Goal: Task Accomplishment & Management: Use online tool/utility

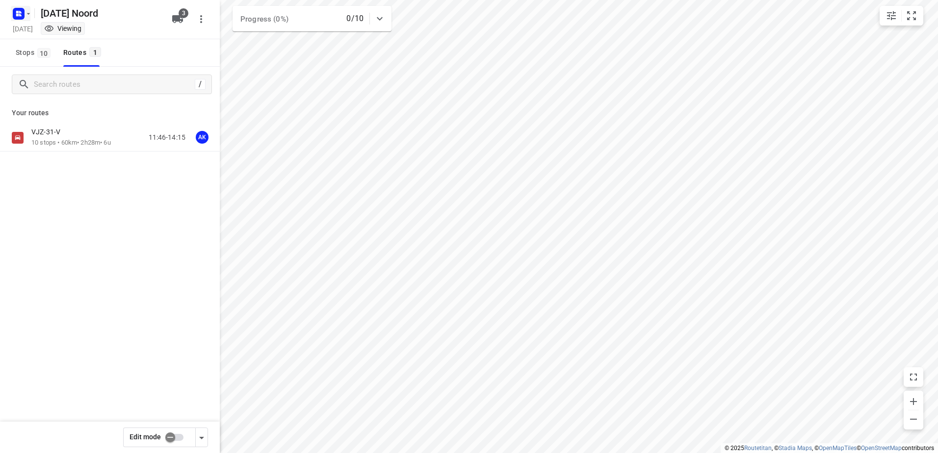
click at [20, 14] on rect "button" at bounding box center [19, 14] width 12 height 12
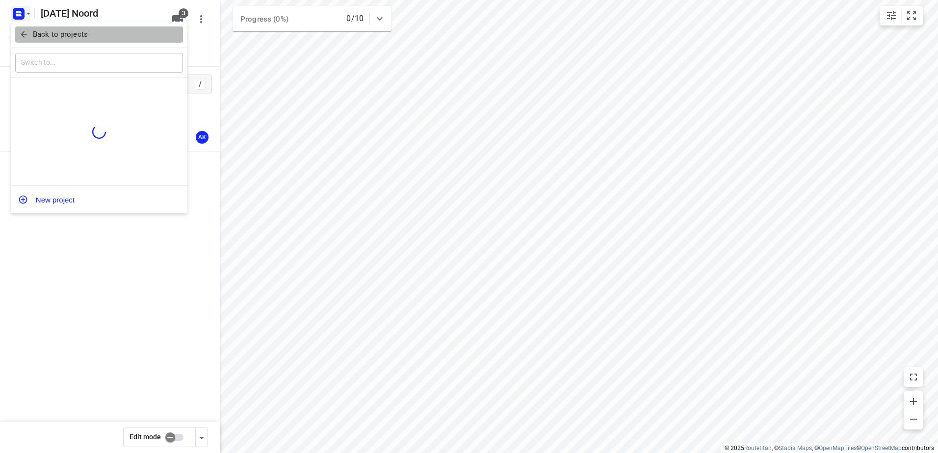
click at [28, 38] on icon "button" at bounding box center [24, 34] width 10 height 10
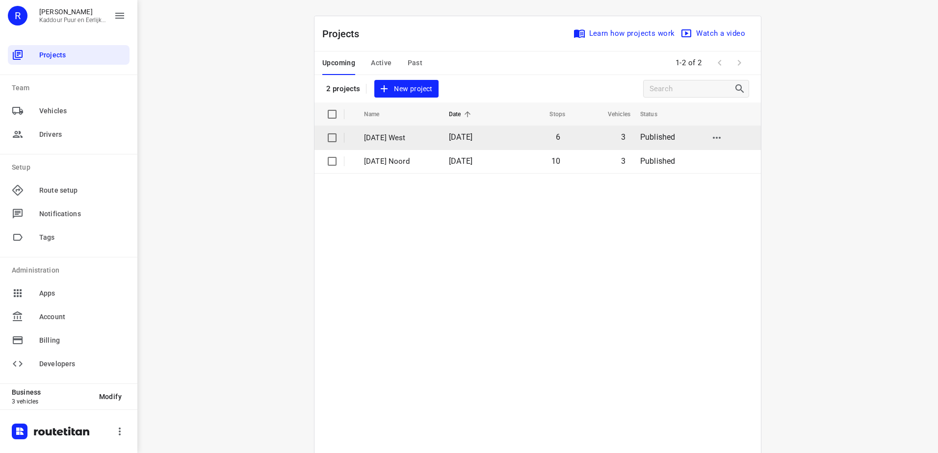
click at [421, 143] on p "[DATE] West" at bounding box center [399, 138] width 70 height 11
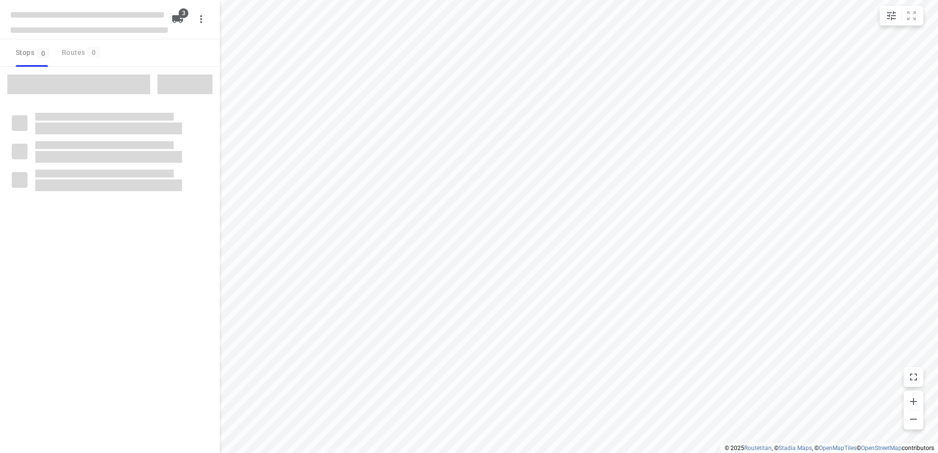
type input "distance"
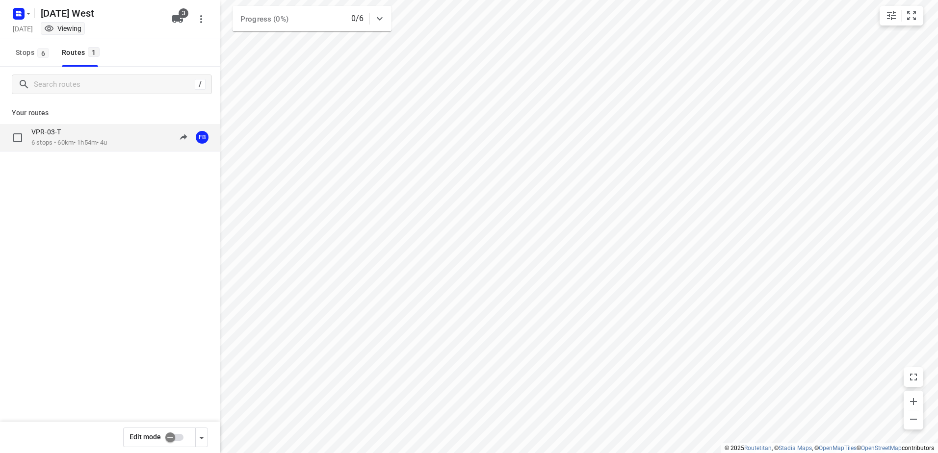
click at [98, 141] on p "6 stops • 60km • 1h54m • 4u" at bounding box center [69, 142] width 76 height 9
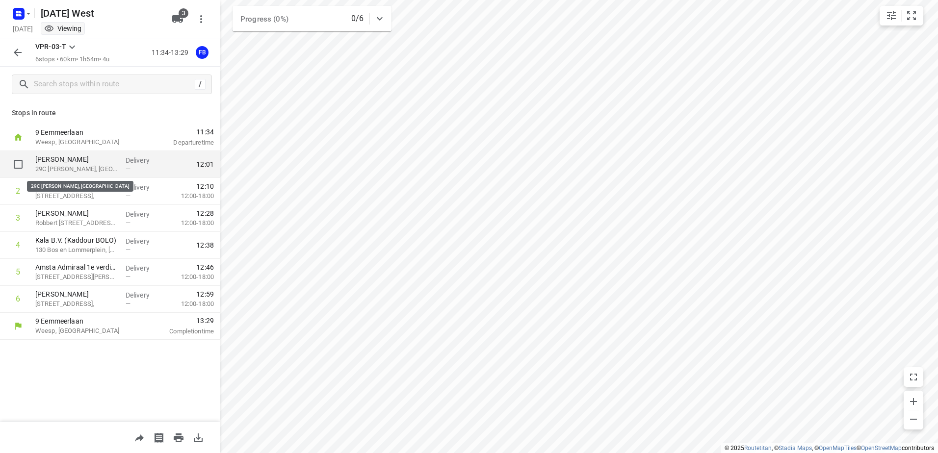
click at [103, 166] on p "29C [PERSON_NAME], [GEOGRAPHIC_DATA]" at bounding box center [76, 169] width 82 height 10
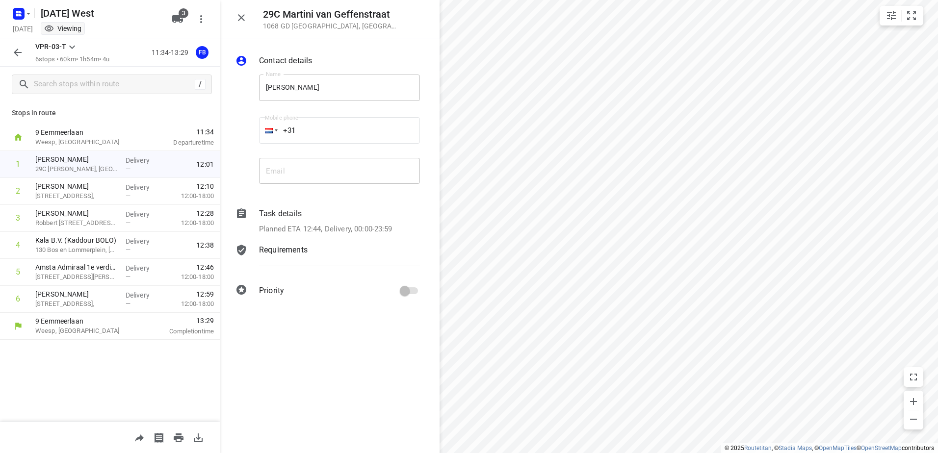
click at [23, 47] on button "button" at bounding box center [18, 53] width 20 height 20
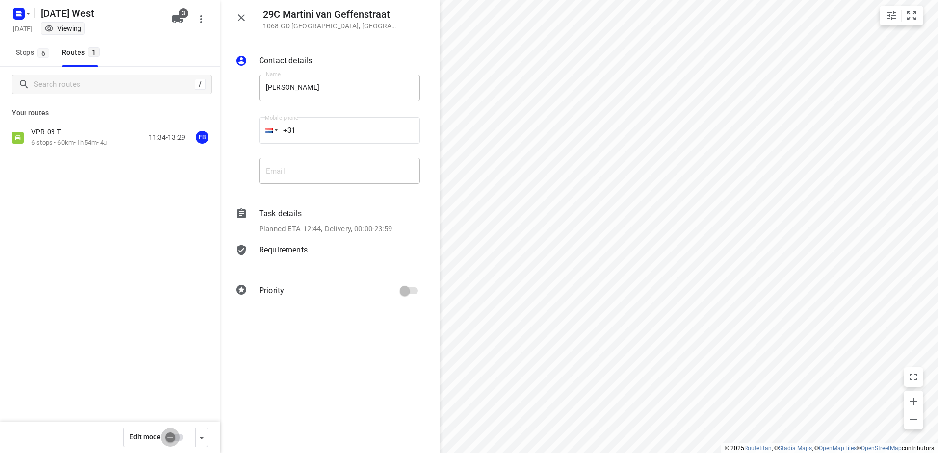
click at [176, 435] on input "checkbox" at bounding box center [170, 437] width 56 height 19
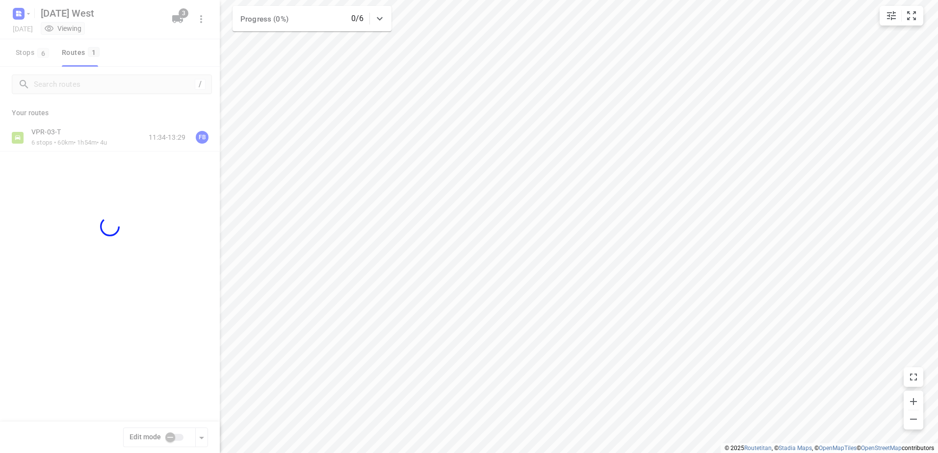
checkbox input "true"
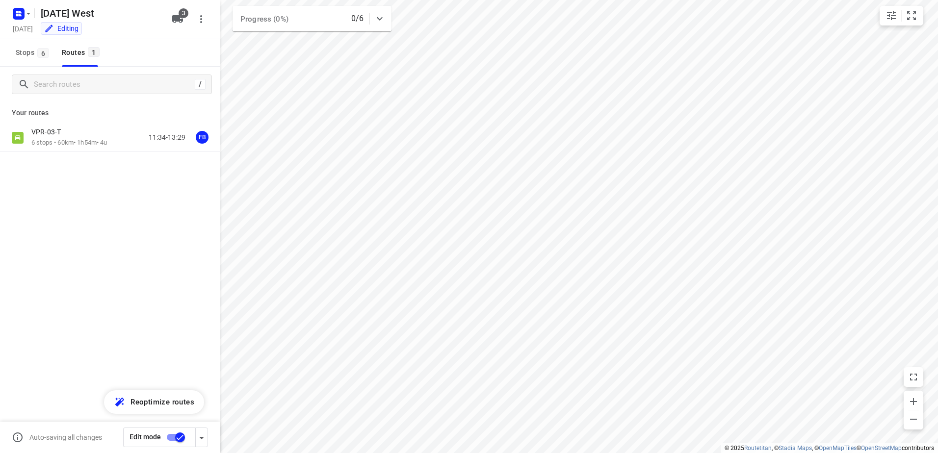
click at [91, 139] on p "6 stops • 60km • 1h54m • 4u" at bounding box center [69, 142] width 76 height 9
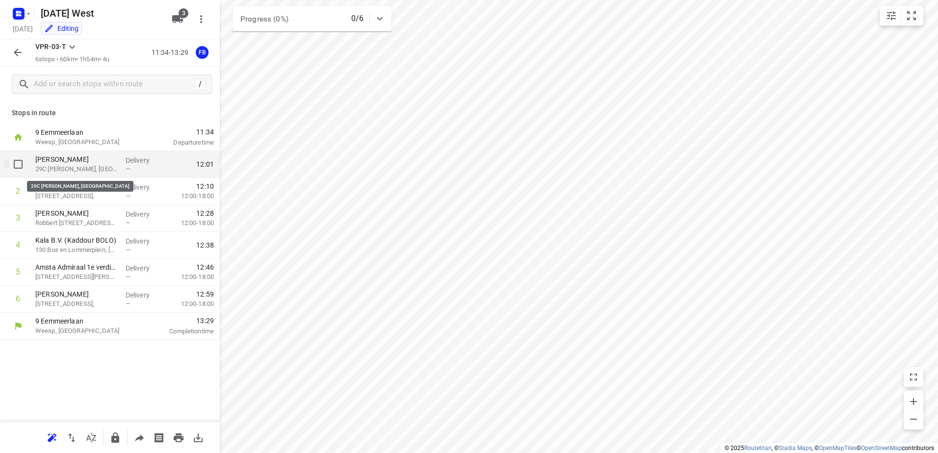
click at [110, 164] on p "29C [PERSON_NAME], [GEOGRAPHIC_DATA]" at bounding box center [76, 169] width 82 height 10
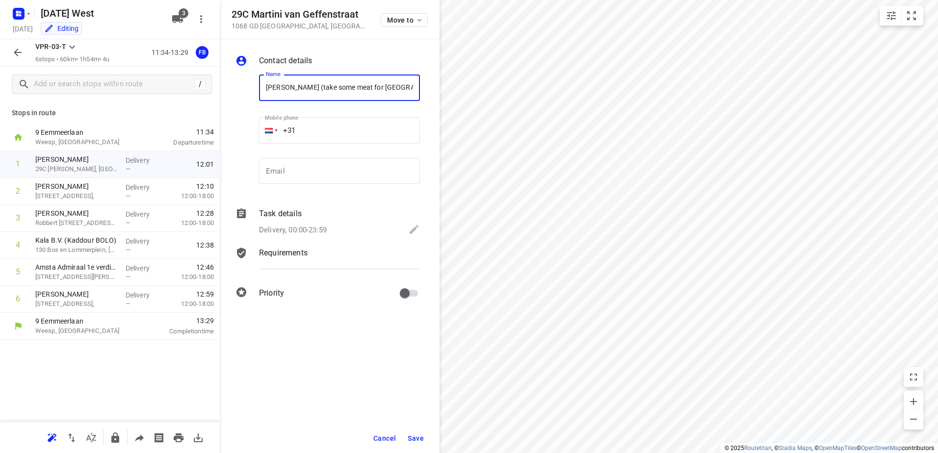
type input "[PERSON_NAME] (take some meat for [GEOGRAPHIC_DATA])"
click at [417, 434] on button "Save" at bounding box center [416, 439] width 24 height 18
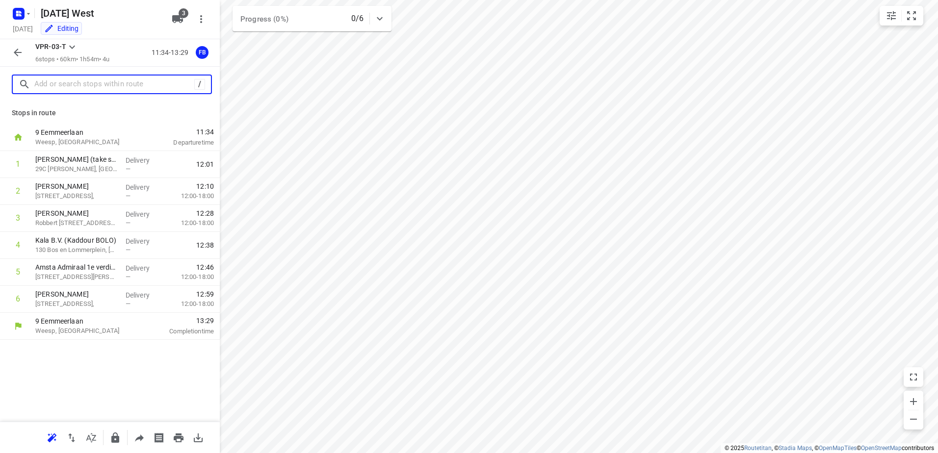
click at [103, 90] on input "text" at bounding box center [114, 84] width 160 height 15
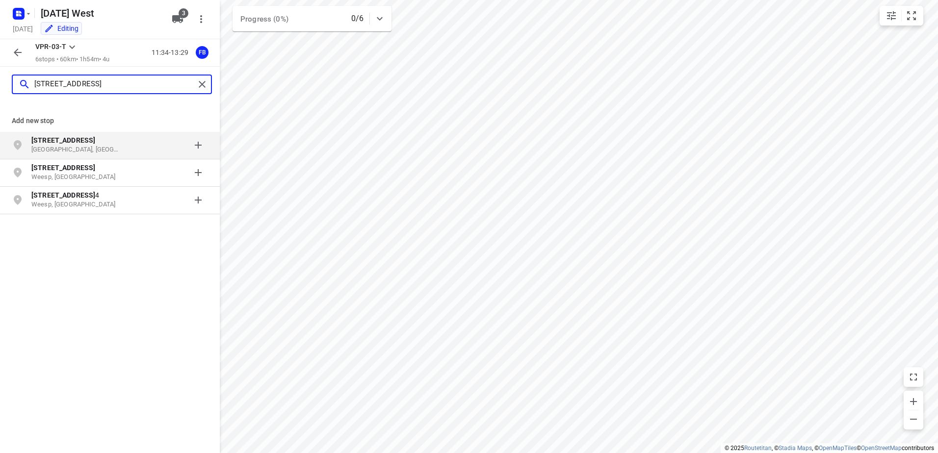
type input "[STREET_ADDRESS]"
click at [92, 144] on p "[STREET_ADDRESS]" at bounding box center [76, 140] width 90 height 10
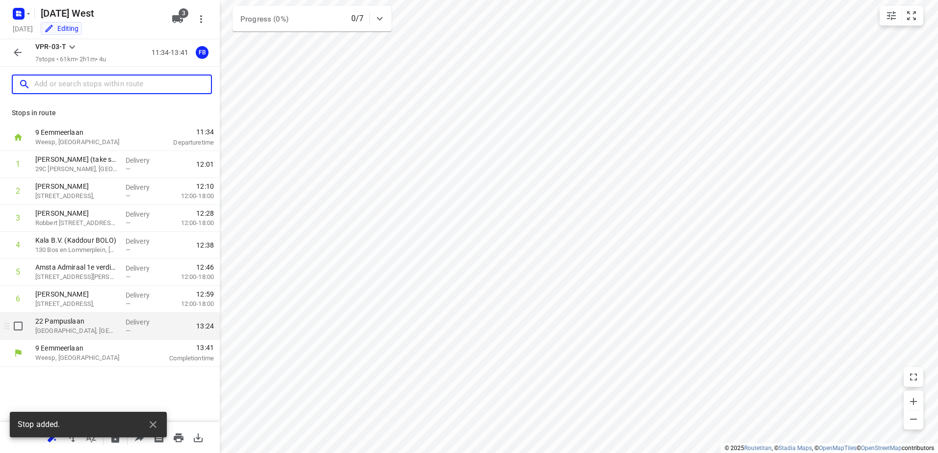
click at [114, 328] on p "[GEOGRAPHIC_DATA], [GEOGRAPHIC_DATA]" at bounding box center [76, 331] width 82 height 10
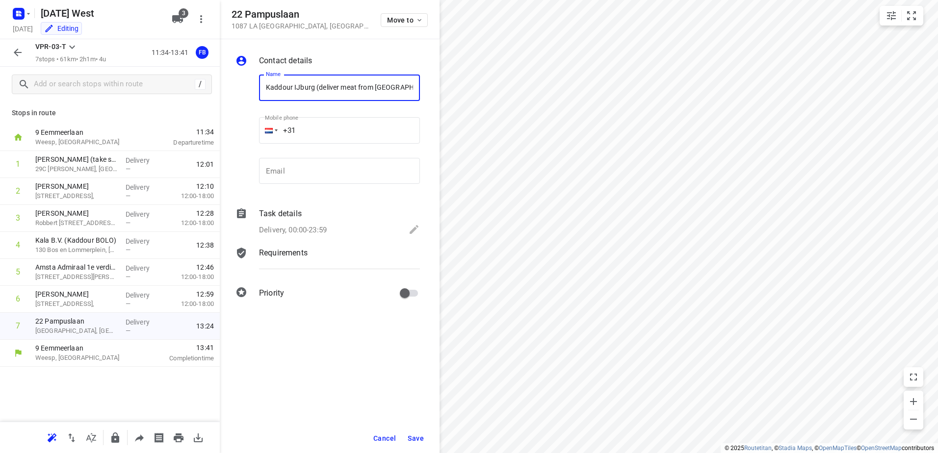
type input "Kaddour IJburg (deliver meat from [GEOGRAPHIC_DATA])"
click at [426, 438] on button "Save" at bounding box center [416, 439] width 24 height 18
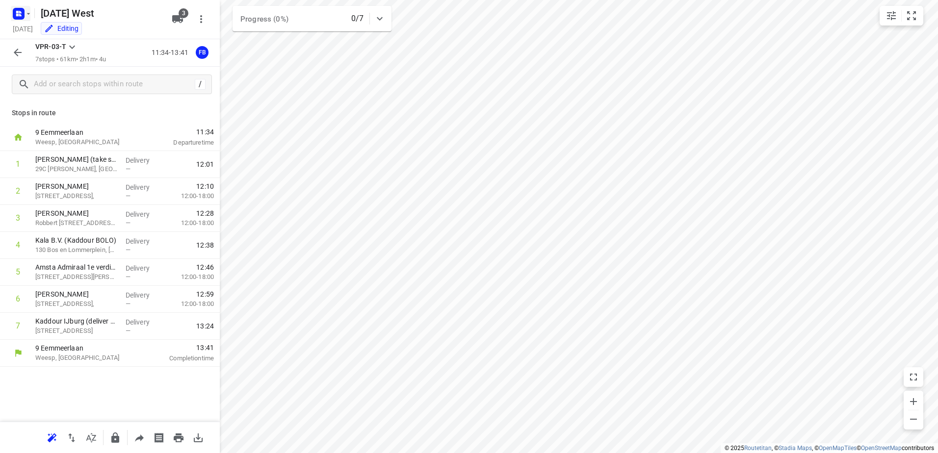
click at [15, 15] on rect "button" at bounding box center [19, 14] width 12 height 12
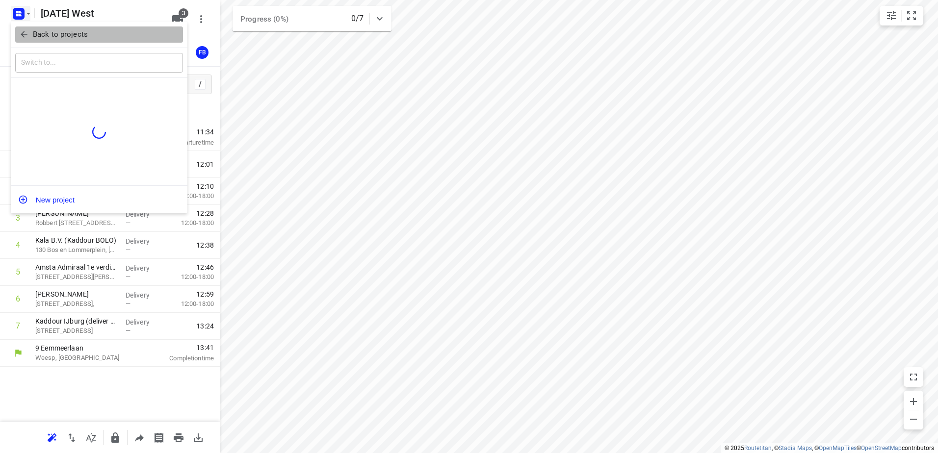
click at [26, 35] on icon "button" at bounding box center [24, 34] width 6 height 6
